Goal: Task Accomplishment & Management: Manage account settings

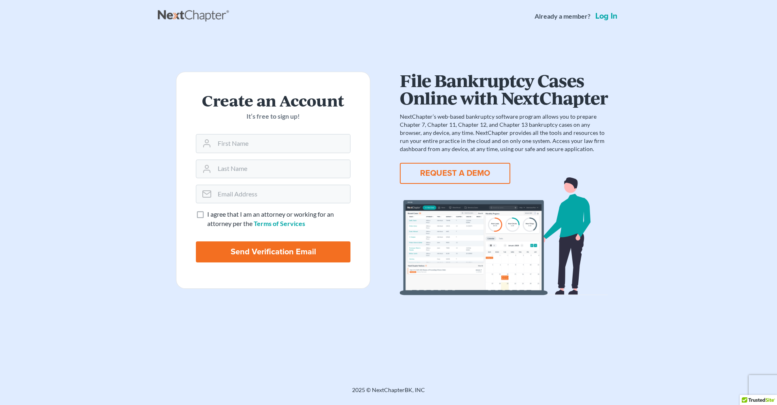
click at [608, 17] on link "Log in" at bounding box center [606, 16] width 25 height 8
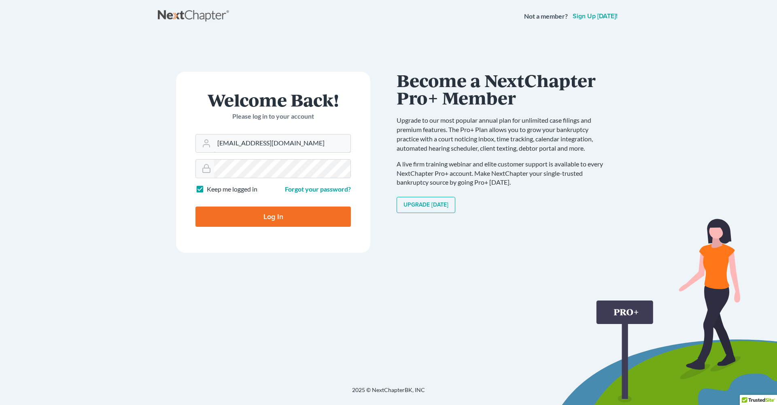
type input "[EMAIL_ADDRESS][DOMAIN_NAME]"
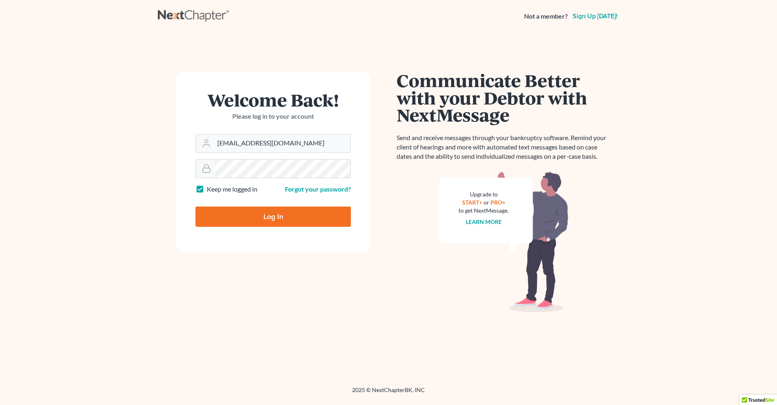
click at [149, 239] on main "Welcome Back! Please log in to your account Email Address davidpitts62@gmail.co…" at bounding box center [388, 199] width 777 height 334
click at [168, 309] on div "Welcome Back! Please log in to your account Email Address davidpitts62@gmail.co…" at bounding box center [273, 209] width 231 height 275
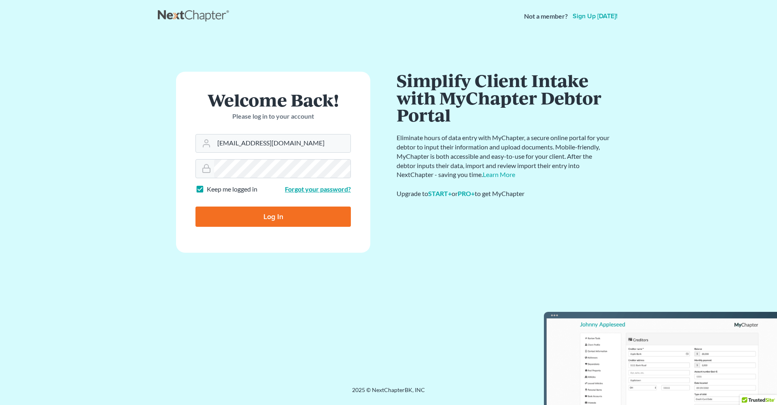
click at [297, 190] on link "Forgot your password?" at bounding box center [318, 189] width 66 height 8
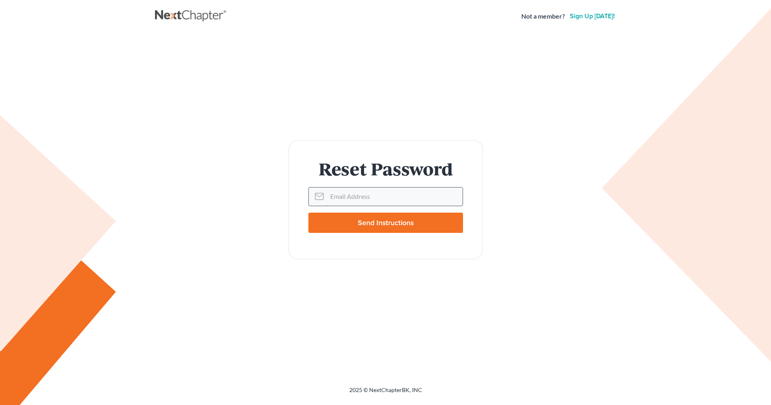
click at [335, 198] on input "Email Address" at bounding box center [395, 196] width 136 height 18
type input "[EMAIL_ADDRESS][DOMAIN_NAME]"
click at [378, 225] on input "Send Instructions" at bounding box center [385, 222] width 155 height 20
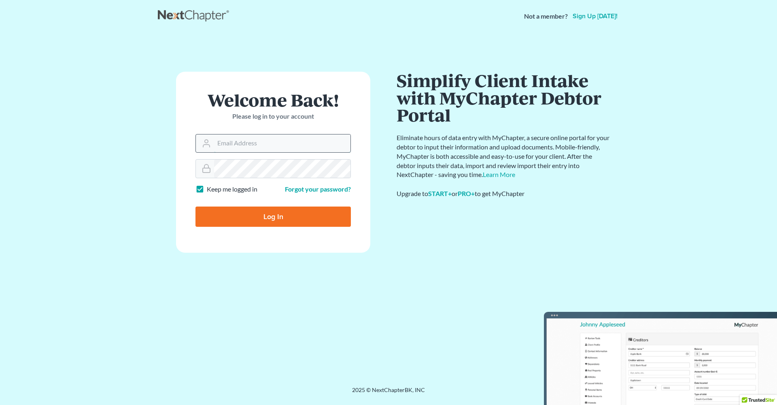
click at [337, 142] on input "Email Address" at bounding box center [282, 143] width 136 height 18
click at [296, 141] on input "Email Address" at bounding box center [282, 143] width 136 height 18
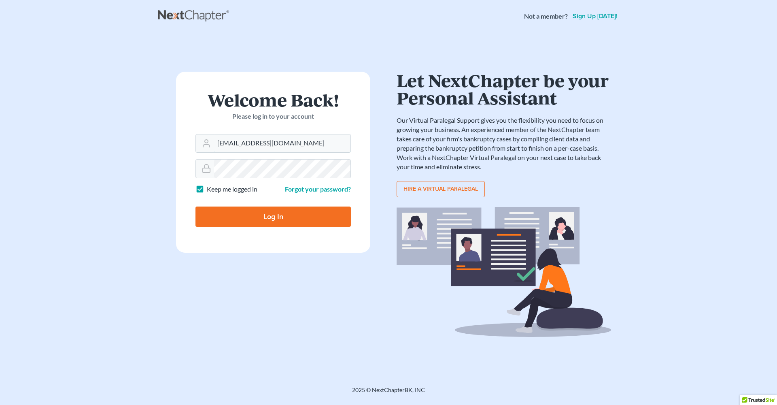
type input "[EMAIL_ADDRESS][DOMAIN_NAME]"
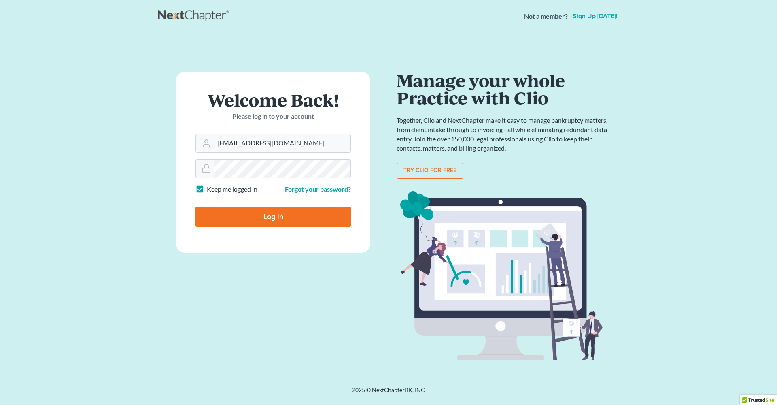
click at [287, 215] on input "Log In" at bounding box center [272, 216] width 155 height 20
type input "Thinking..."
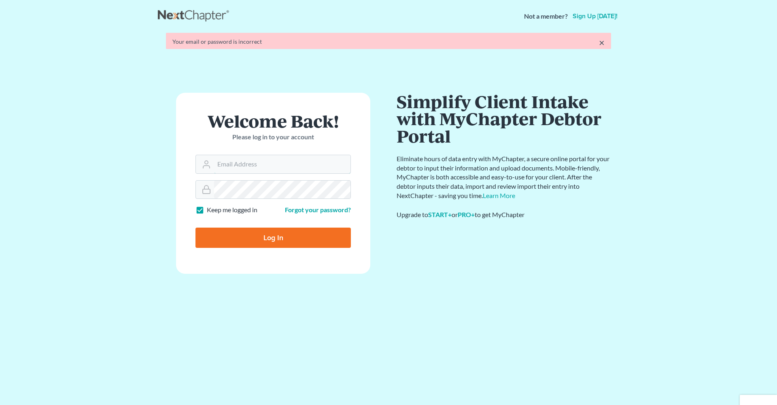
type input "[EMAIL_ADDRESS][DOMAIN_NAME]"
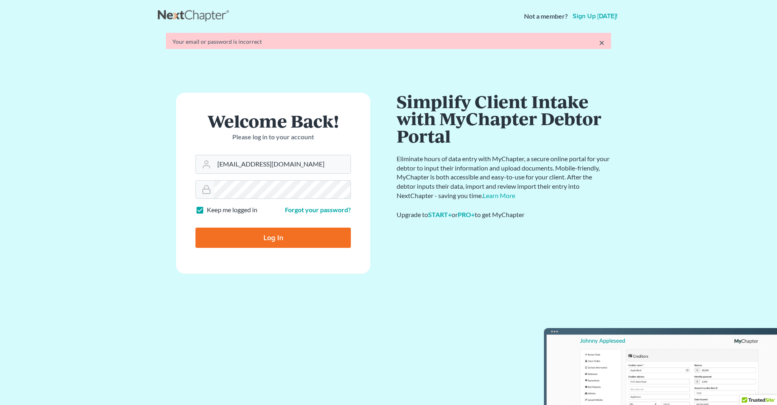
click at [273, 227] on input "Log In" at bounding box center [272, 237] width 155 height 20
type input "Thinking..."
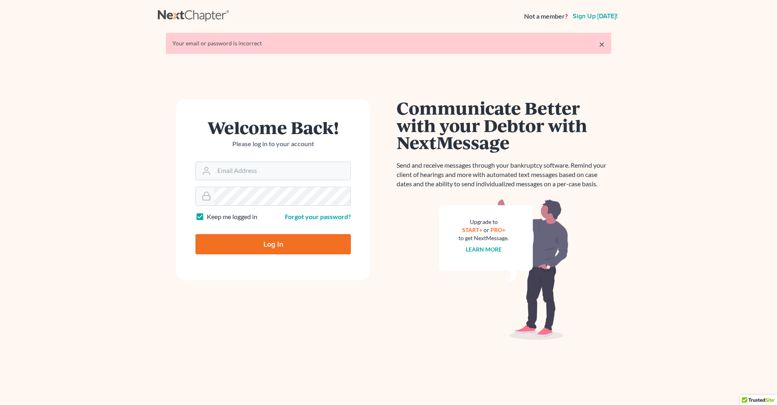
click at [299, 77] on div "Welcome Back! Please log in to your account Email Address Password Keep me logg…" at bounding box center [388, 226] width 461 height 333
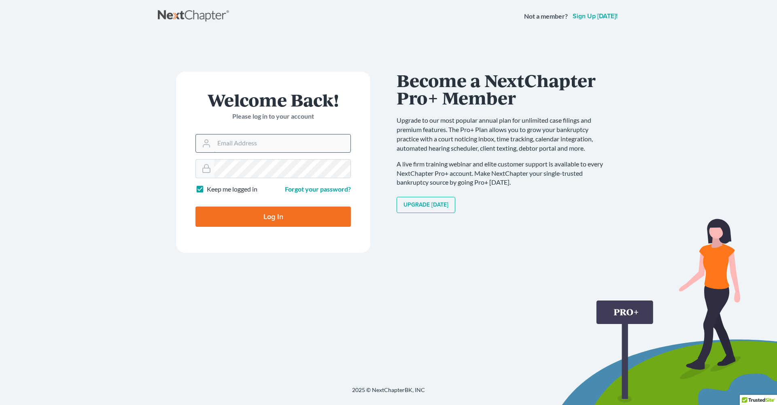
click at [234, 147] on input "Email Address" at bounding box center [282, 143] width 136 height 18
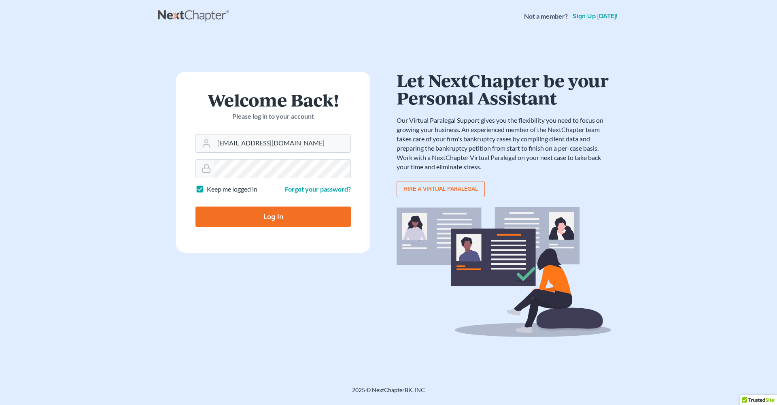
type input "[EMAIL_ADDRESS][DOMAIN_NAME]"
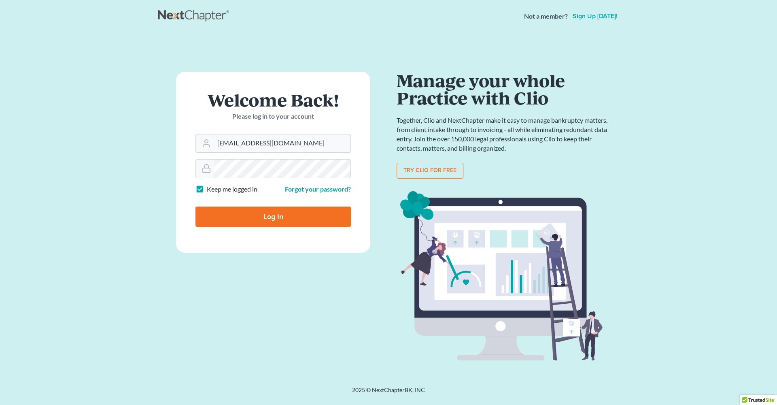
click at [318, 214] on input "Log In" at bounding box center [272, 216] width 155 height 20
type input "Thinking..."
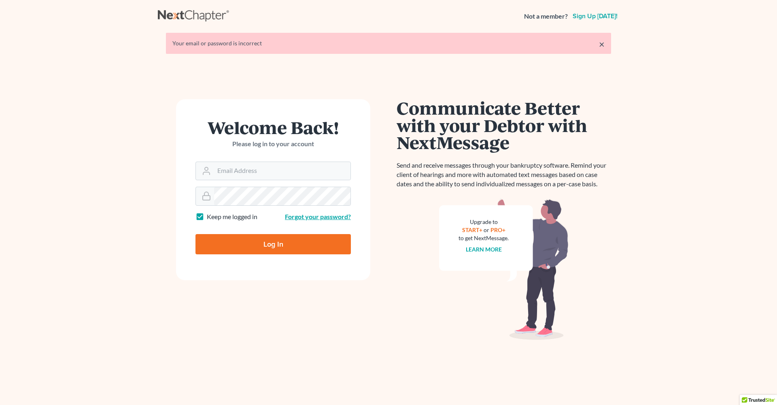
click at [305, 217] on link "Forgot your password?" at bounding box center [318, 216] width 66 height 8
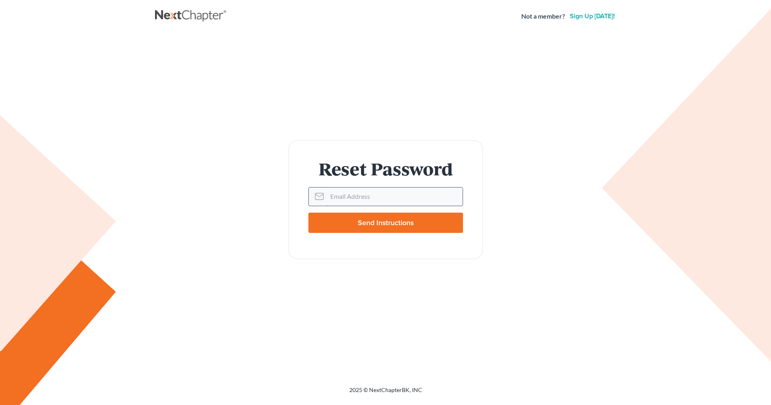
click at [333, 195] on input "Email Address" at bounding box center [395, 196] width 136 height 18
type input "davidpitts62@gmail.com"
click at [360, 220] on input "Send Instructions" at bounding box center [385, 222] width 155 height 20
